Goal: Information Seeking & Learning: Check status

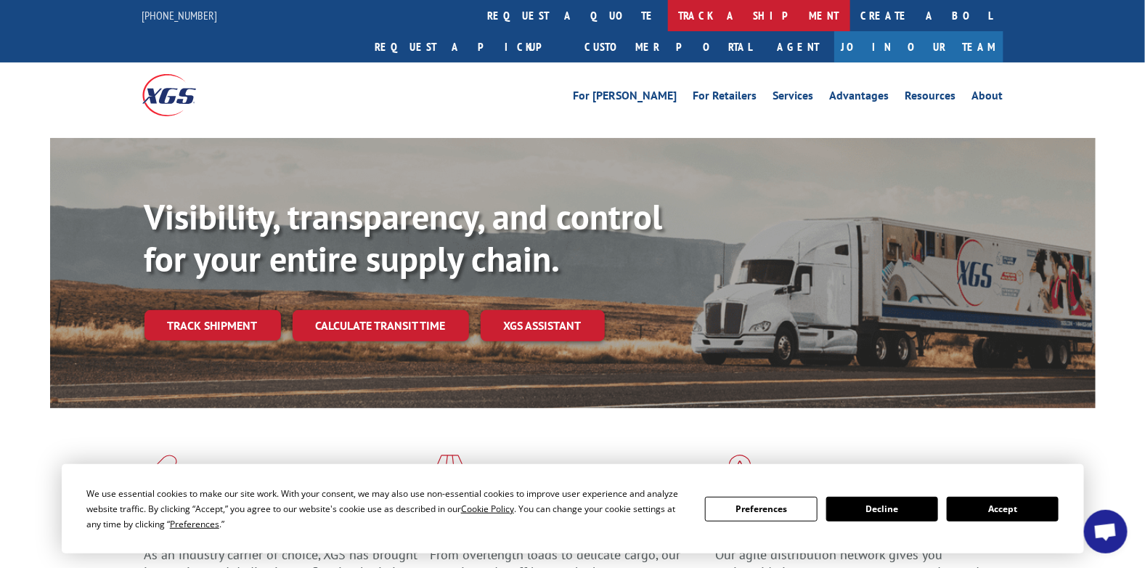
click at [668, 10] on link "track a shipment" at bounding box center [759, 15] width 182 height 31
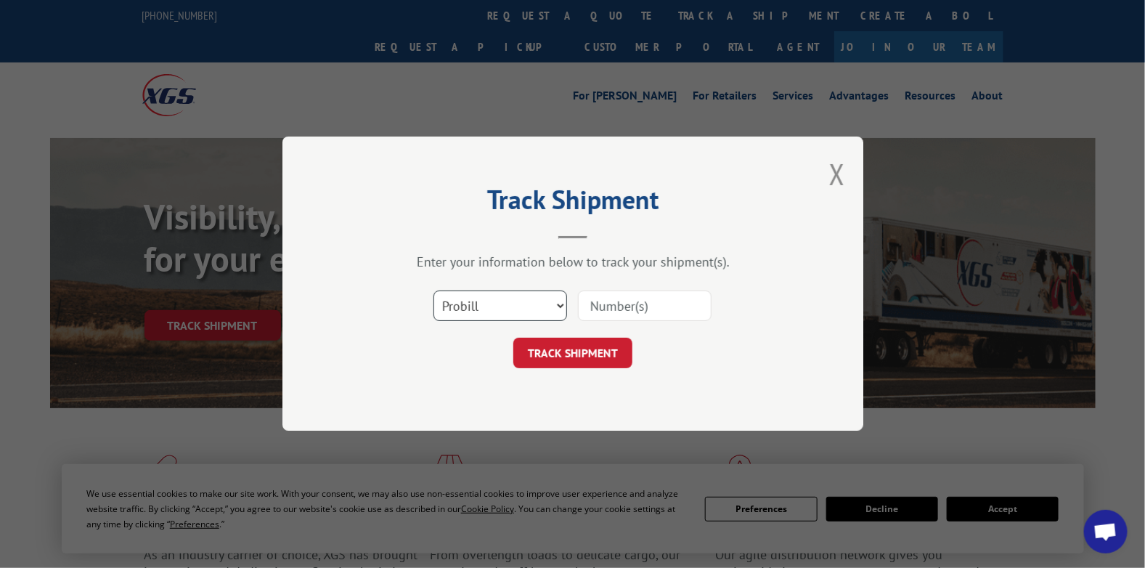
click at [489, 297] on select "Select category... Probill BOL PO" at bounding box center [501, 306] width 134 height 31
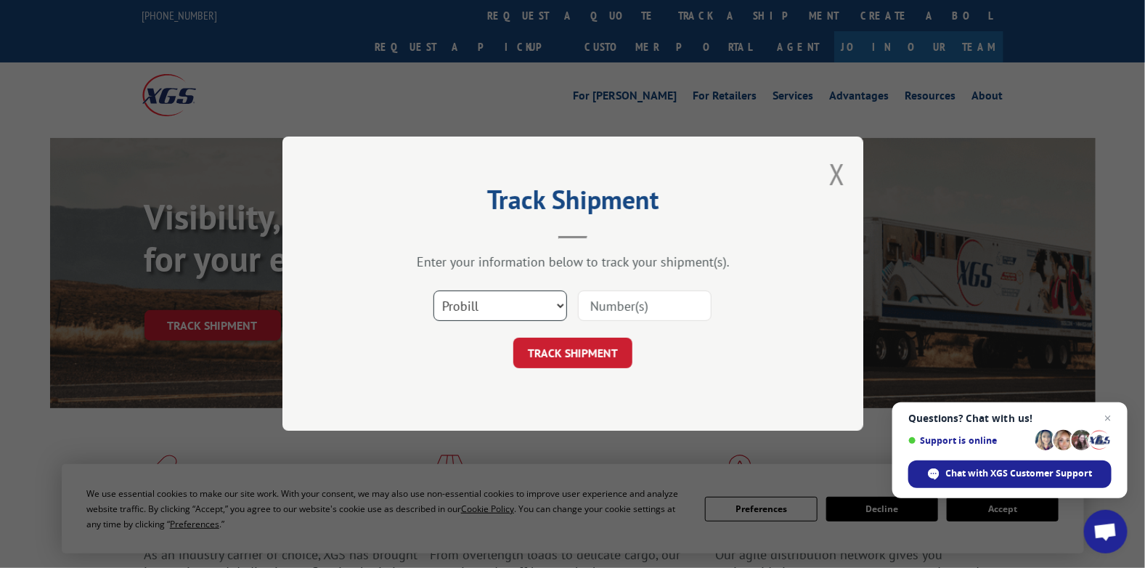
select select "bol"
click at [434, 291] on select "Select category... Probill BOL PO" at bounding box center [501, 306] width 134 height 31
click at [611, 304] on input at bounding box center [645, 306] width 134 height 31
paste input "7076275"
type input "7076275"
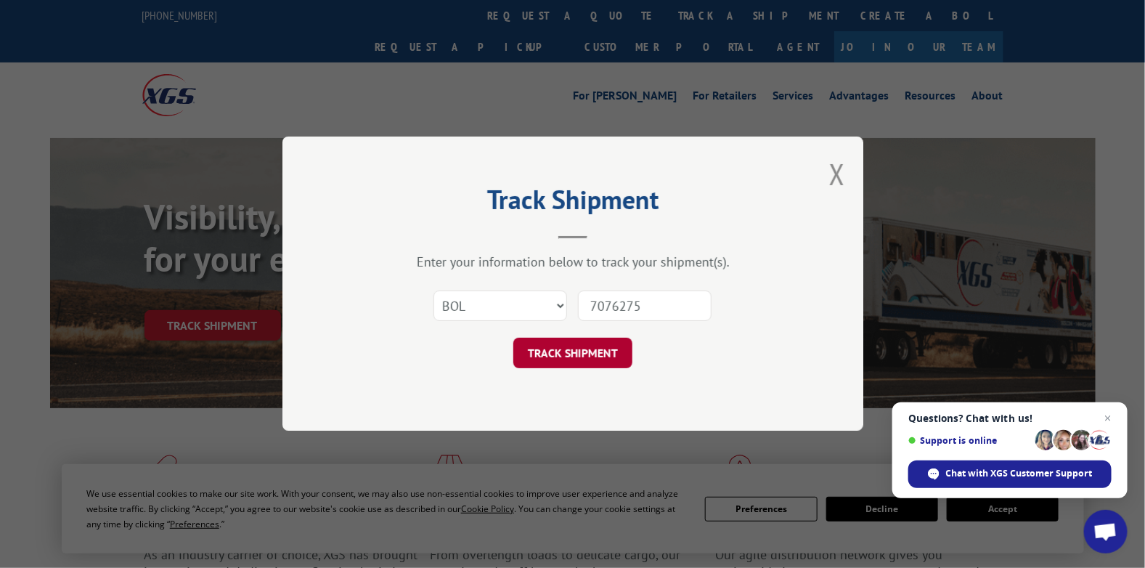
click at [587, 355] on button "TRACK SHIPMENT" at bounding box center [572, 353] width 119 height 31
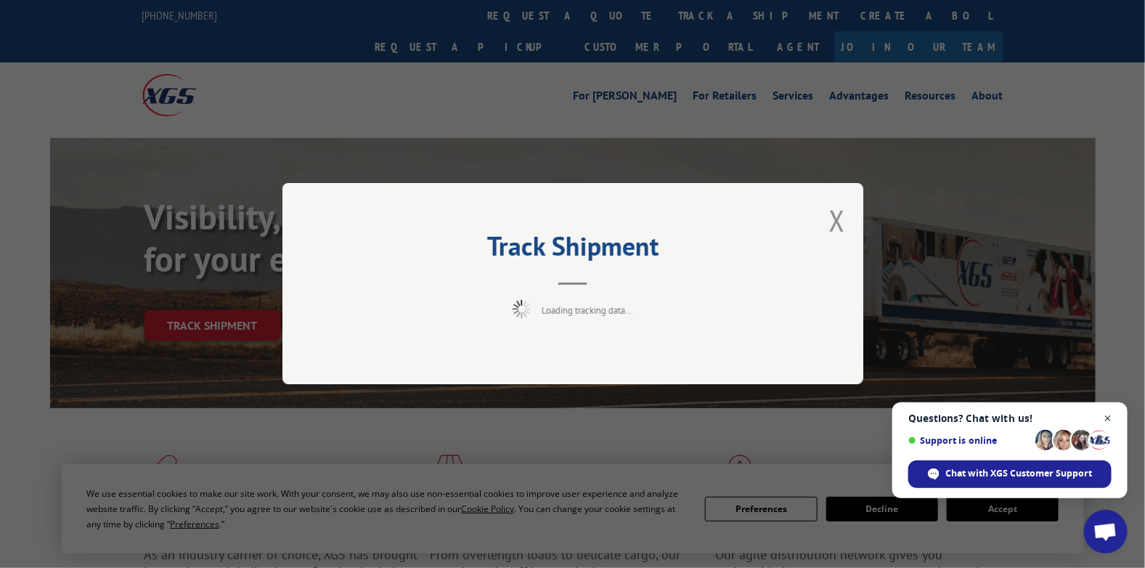
click at [1108, 415] on span "Close chat" at bounding box center [1109, 419] width 18 height 18
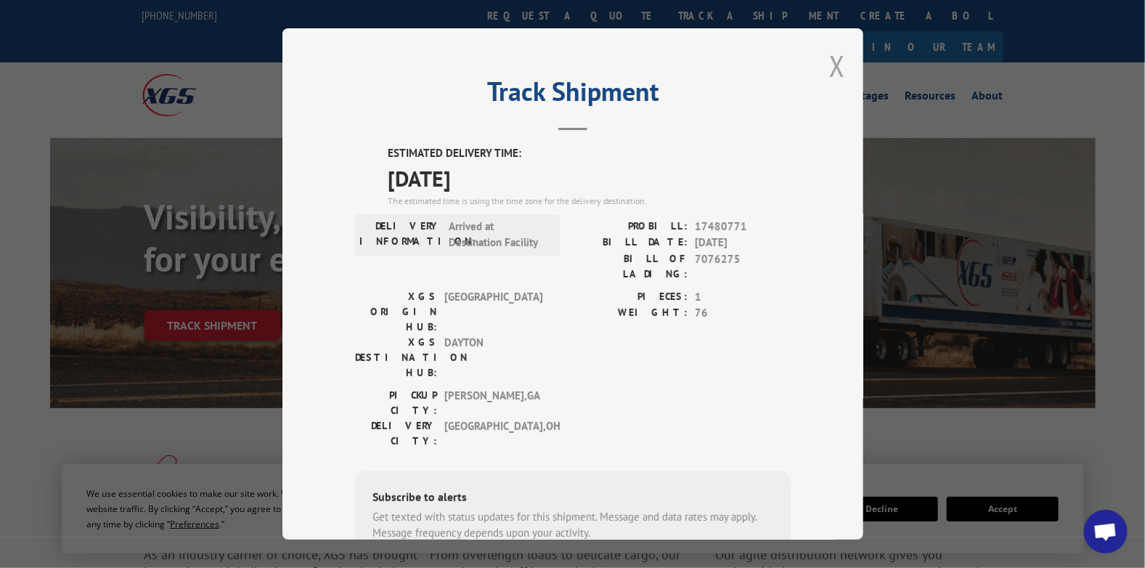
click at [829, 60] on button "Close modal" at bounding box center [837, 65] width 16 height 38
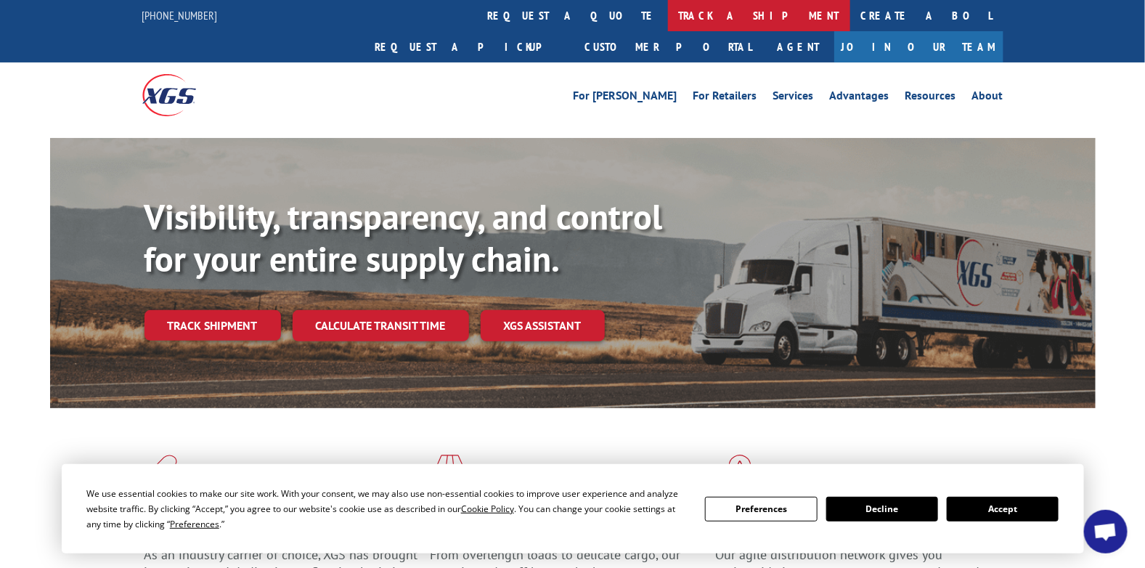
click at [668, 15] on link "track a shipment" at bounding box center [759, 15] width 182 height 31
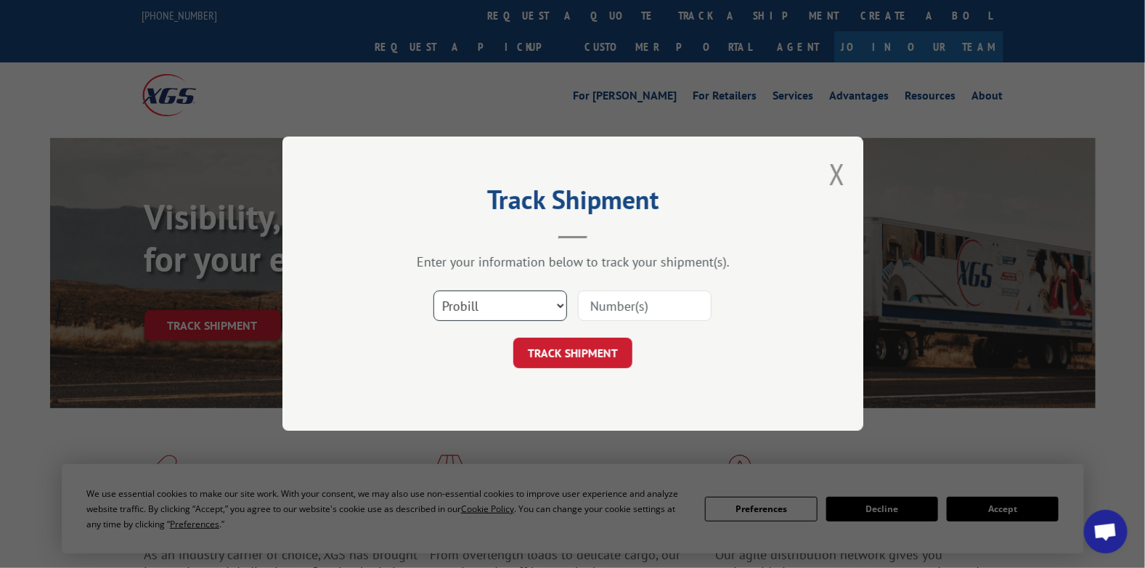
click at [513, 301] on select "Select category... Probill BOL PO" at bounding box center [501, 306] width 134 height 31
select select "bol"
click at [434, 291] on select "Select category... Probill BOL PO" at bounding box center [501, 306] width 134 height 31
click at [640, 298] on input at bounding box center [645, 306] width 134 height 31
paste input "5575295"
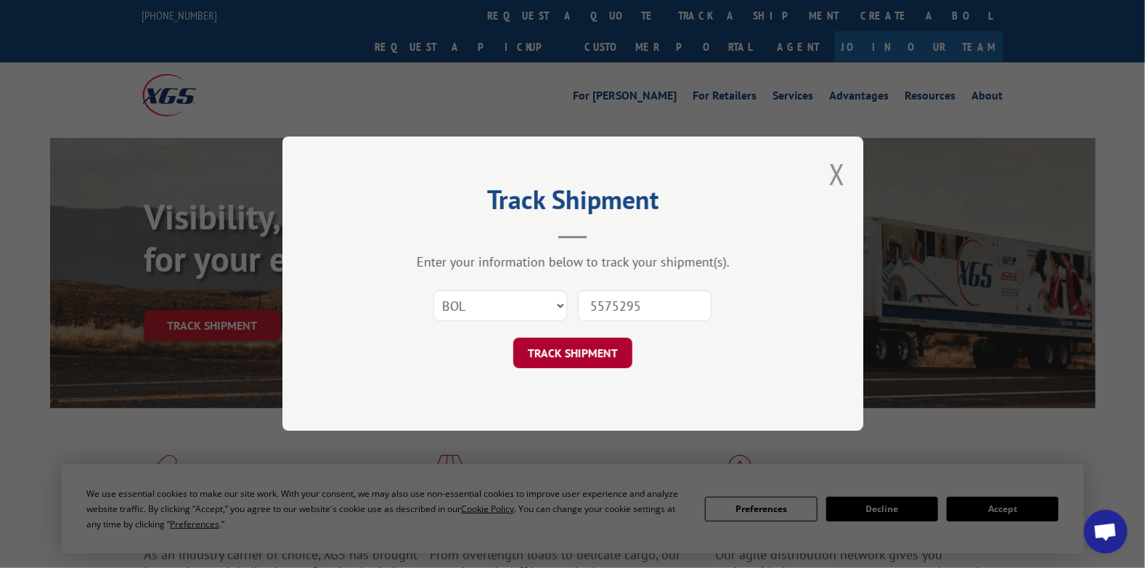
type input "5575295"
click at [582, 360] on button "TRACK SHIPMENT" at bounding box center [572, 353] width 119 height 31
